Goal: Task Accomplishment & Management: Complete application form

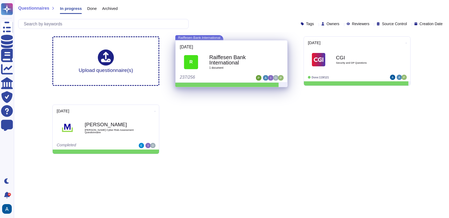
click at [238, 57] on b "Raiffesen Bank International" at bounding box center [237, 60] width 56 height 11
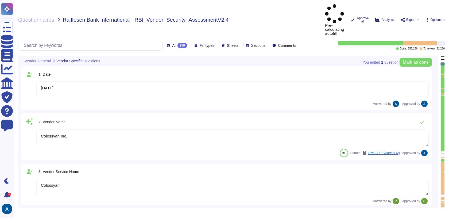
type textarea "[DATE]"
type textarea "Colossyan Inc."
type textarea "Colossyan"
type textarea "Colossyan is a web-based video generation tool with AI human presenters. For th…"
type textarea "[PERSON_NAME]"
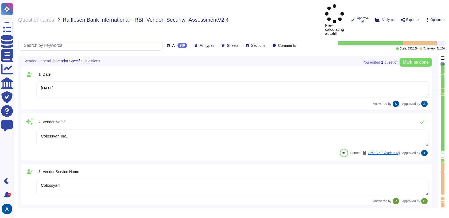
type textarea "[EMAIL_ADDRESS][DOMAIN_NAME]"
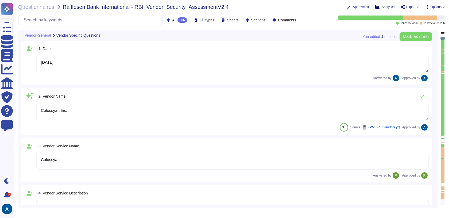
type textarea "447903319015"
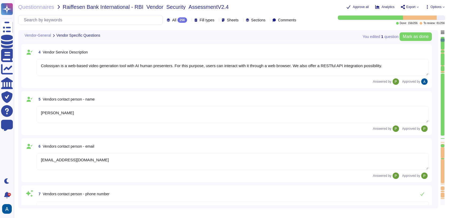
type textarea "Colossyan, Inc [STREET_ADDRESS][US_STATE]"
type textarea "Colossyan has a SOC2 Type II report available for customers or prospects after …"
type textarea "Yes."
type textarea "At Colossyan Inc., we adhere to several software development best practice guid…"
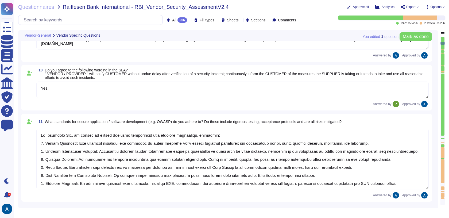
type textarea "Our incident reporting process is structured to ensure prompt communication and…"
type textarea "All employees receive security awareness training at least once a year, and sof…"
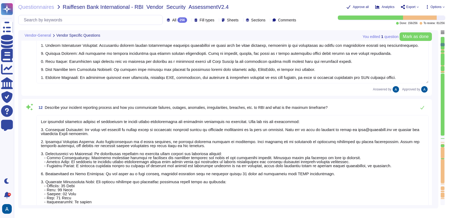
type textarea "Colossyan does not have any major incidents in the past. The status of incident…"
click at [442, 145] on div at bounding box center [443, 145] width 4 height 2
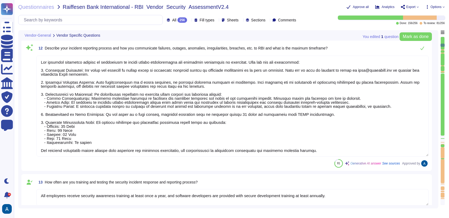
type textarea "Yes. We support both email+password authentication, as well as SSO, with Azure …"
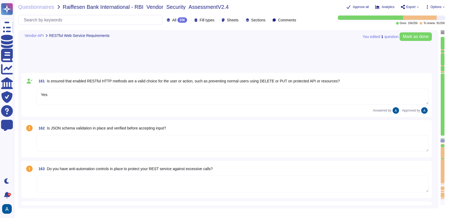
type textarea "Yes"
type textarea "Data in transit is protected using TLS 1.3, ensuring secure transmission. The e…"
type textarea "Utilize reliable transport services or couriers. Ensure packaging is adequate t…"
type textarea "Colossyan Inc"
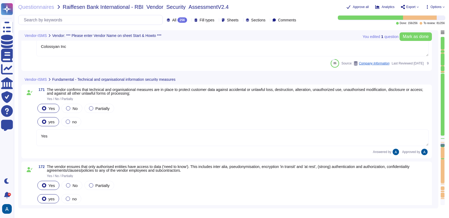
type textarea "Yes"
type textarea "Yes, Access is restricted to those with a genuine need-to-know, and the transmi…"
type textarea "Backups are configured to run daily on in-scope systems."
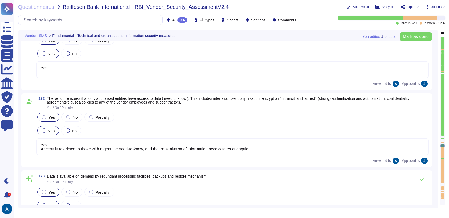
type textarea "Colossyan has established a Business Continuity Plan (BCP) that includes concre…"
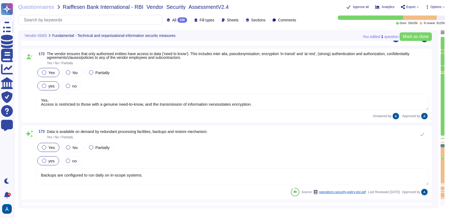
type textarea "Confidential customer data shall be protected in accordance with all contracts …"
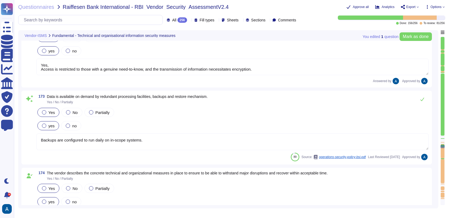
type textarea "Yes, Upgaurd scans our network perimeter on a daily basis. Our container images…"
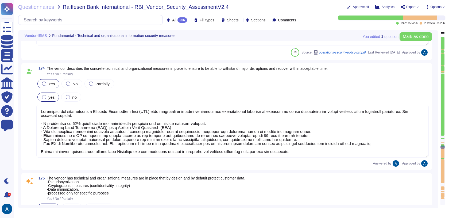
type textarea "Colossyan Inc is committed to conducting business in compliance with all applic…"
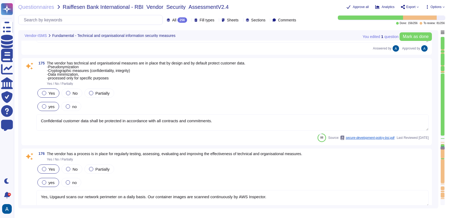
type textarea "Yes, we have a Vendor management process that accounts for clearly defined role…"
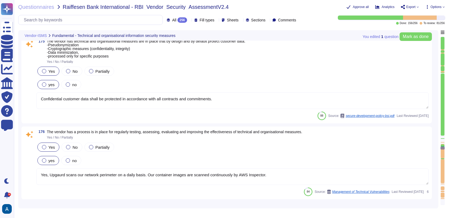
scroll to position [8604, 0]
click at [161, 169] on textarea "Yes, Upgaurd scans our network perimeter on a daily basis. Our container images…" at bounding box center [232, 176] width 393 height 17
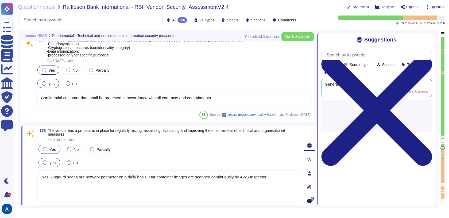
type textarea "Yes, we have a Vendor management process that accounts for clearly defined role…"
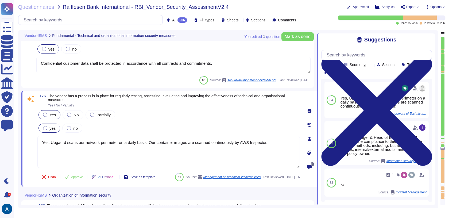
scroll to position [8644, 0]
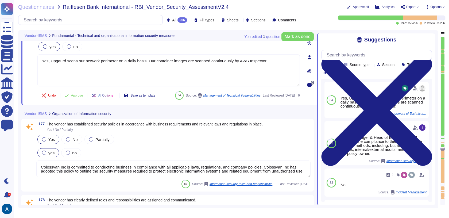
type textarea "Colossyan Inc will therefore ensure that it has in place the means to identify,…"
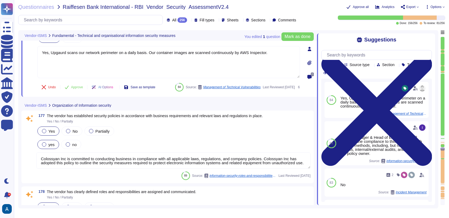
scroll to position [8722, 0]
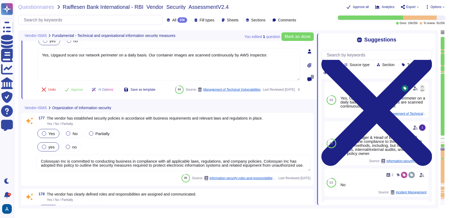
click at [220, 168] on textarea "Colossyan Inc is committed to conducting business in compliance with all applic…" at bounding box center [173, 163] width 274 height 17
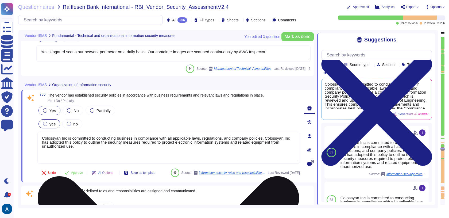
click at [221, 150] on textarea "Colossyan Inc is committed to conducting business in compliance with all applic…" at bounding box center [168, 148] width 263 height 32
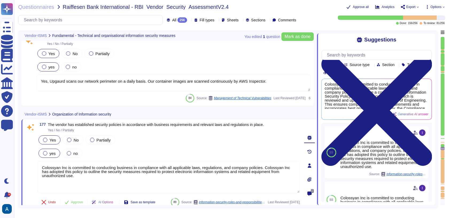
type textarea "Colossyan has established a Business Continuity Plan (BCP) that includes concre…"
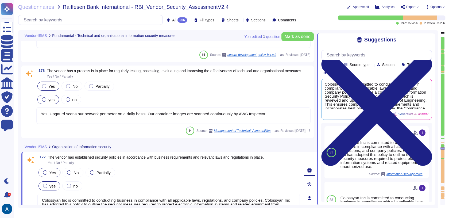
scroll to position [8675, 0]
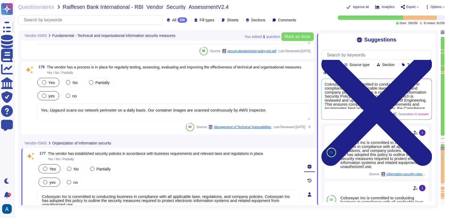
click at [189, 108] on textarea "Yes, Upgaurd scans our network perimeter on a daily basis. Our container images…" at bounding box center [173, 112] width 274 height 17
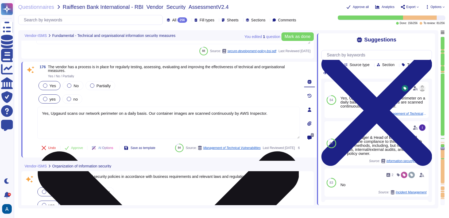
click at [194, 116] on textarea "Yes, Upgaurd scans our network perimeter on a daily basis. Our container images…" at bounding box center [168, 123] width 263 height 32
drag, startPoint x: 47, startPoint y: 111, endPoint x: 262, endPoint y: 118, distance: 214.6
click at [262, 118] on textarea "Yes, Upgaurd scans our network perimeter on a daily basis. Our container images…" at bounding box center [168, 123] width 263 height 32
drag, startPoint x: 271, startPoint y: 118, endPoint x: 63, endPoint y: 113, distance: 207.6
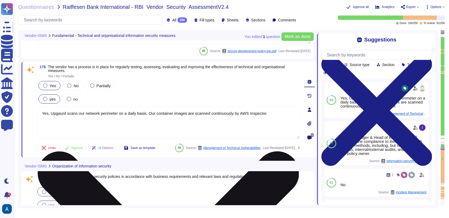
click at [64, 113] on textarea "Yes, Upgaurd scans our network perimeter on a daily basis. Our container images…" at bounding box center [168, 123] width 263 height 32
drag, startPoint x: 48, startPoint y: 112, endPoint x: 272, endPoint y: 120, distance: 223.8
click at [272, 120] on textarea "Yes, Upgaurd scans our network perimeter on a daily basis. Our container images…" at bounding box center [168, 123] width 263 height 32
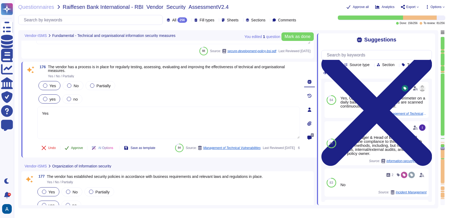
type textarea "Yes"
click at [79, 146] on span "Approve" at bounding box center [77, 147] width 12 height 3
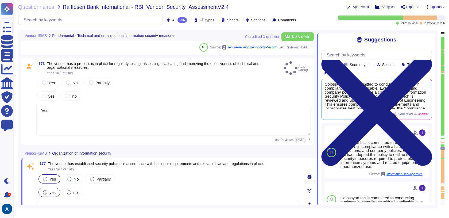
type textarea "Colossyan Inc will therefore ensure that it has in place the means to identify,…"
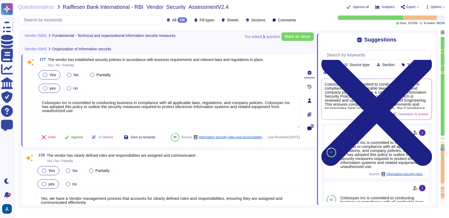
scroll to position [8788, 0]
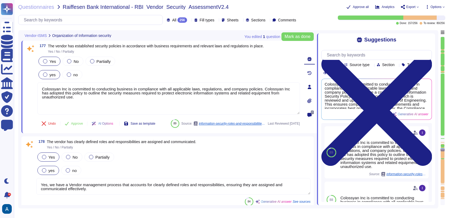
drag, startPoint x: 87, startPoint y: 98, endPoint x: 41, endPoint y: 79, distance: 49.3
click at [41, 79] on div "Yes No Partially yes no Colossyan Inc is committed to conducting business in co…" at bounding box center [168, 85] width 263 height 59
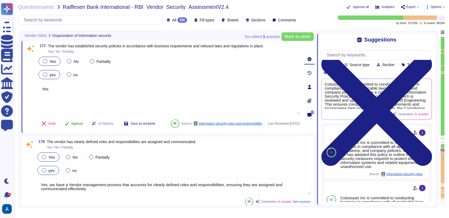
type textarea "Yes"
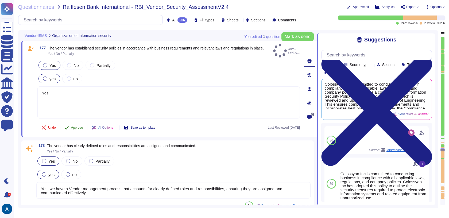
click at [77, 125] on button "Approve" at bounding box center [73, 127] width 27 height 11
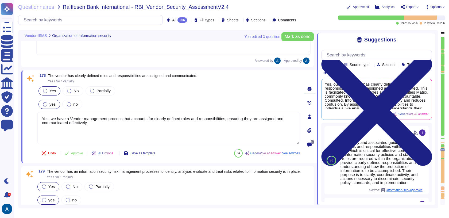
type textarea "Yes, all employees at Colossyan Inc., including those of subcontractors, are re…"
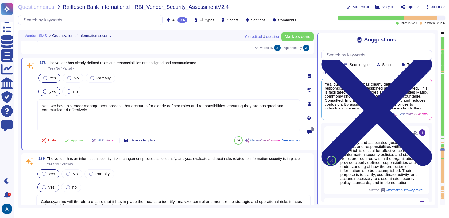
scroll to position [8873, 0]
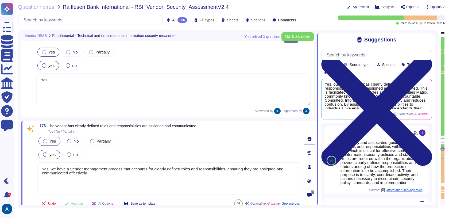
type textarea "Confidential customer data shall be protected in accordance with all contracts …"
type textarea "Yes"
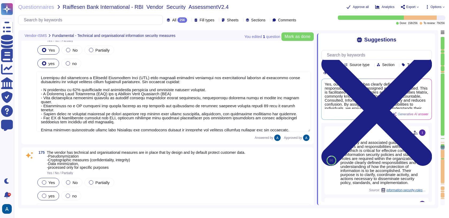
type textarea "Yes, Access is restricted to those with a genuine need-to-know, and the transmi…"
type textarea "Backups are configured to run daily on in-scope systems."
type textarea "Colossyan has established a Business Continuity Plan (BCP) that includes concre…"
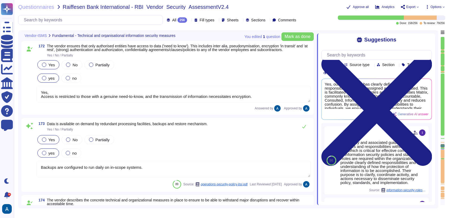
type textarea "Yes"
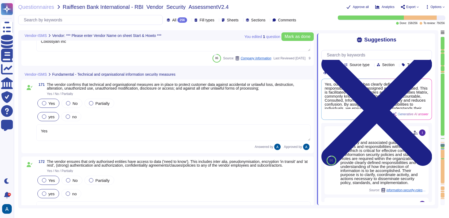
type textarea "Colossyan Inc"
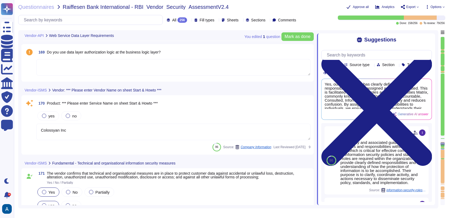
scroll to position [8119, 0]
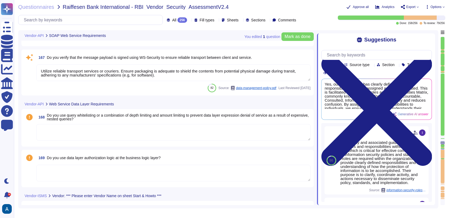
type textarea "Utilize reliable transport services or couriers. Ensure packaging is adequate t…"
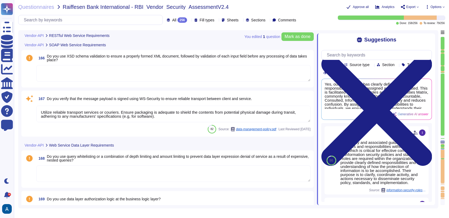
type textarea "Data in transit is protected using TLS 1.3, ensuring secure transmission. The e…"
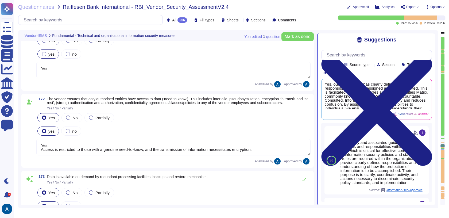
type textarea "Yes, Access is restricted to those with a genuine need-to-know, and the transmi…"
type textarea "Backups are configured to run daily on in-scope systems."
type textarea "Colossyan has established a Business Continuity Plan (BCP) that includes concre…"
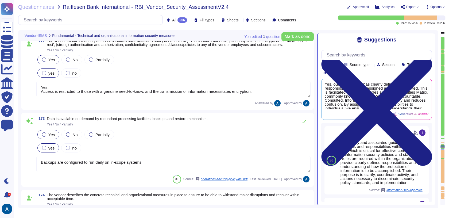
type textarea "Confidential customer data shall be protected in accordance with all contracts …"
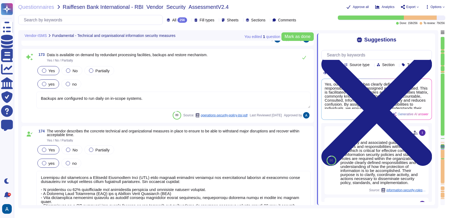
scroll to position [0, 0]
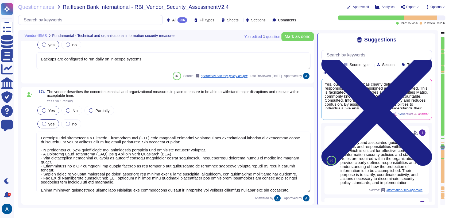
type textarea "Yes"
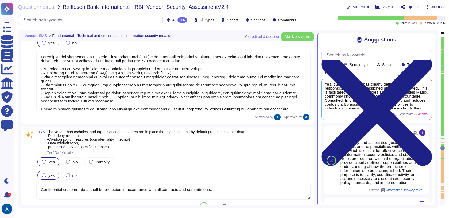
type textarea "Yes"
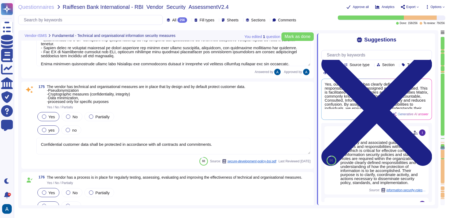
type textarea "Yes, we have a Vendor management process that accounts for clearly defined role…"
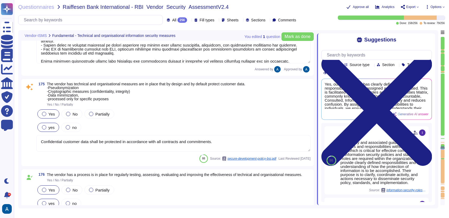
scroll to position [8576, 0]
click at [177, 140] on textarea "Confidential customer data shall be protected in accordance with all contracts …" at bounding box center [173, 143] width 274 height 17
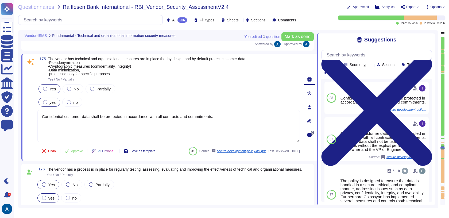
type textarea "Yes, we have a Vendor management process that accounts for clearly defined role…"
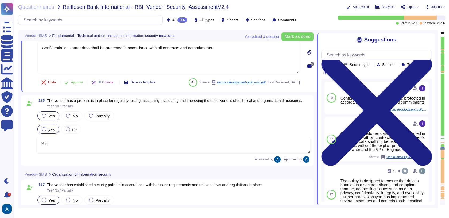
type textarea "Colossyan Inc will therefore ensure that it has in place the means to identify,…"
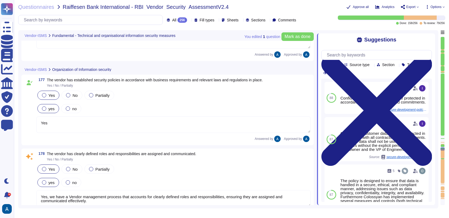
type textarea "Colossyan Inc will therefore ensure that it has in place the means to identify,…"
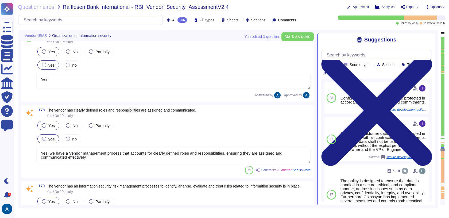
type textarea "Yes, all employees at Colossyan Inc., including those of subcontractors, are re…"
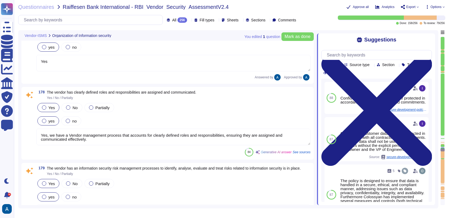
scroll to position [8831, 0]
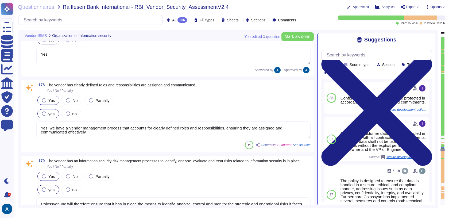
click at [135, 136] on textarea "Yes, we have a Vendor management process that accounts for clearly defined role…" at bounding box center [173, 129] width 274 height 17
